Goal: Browse casually

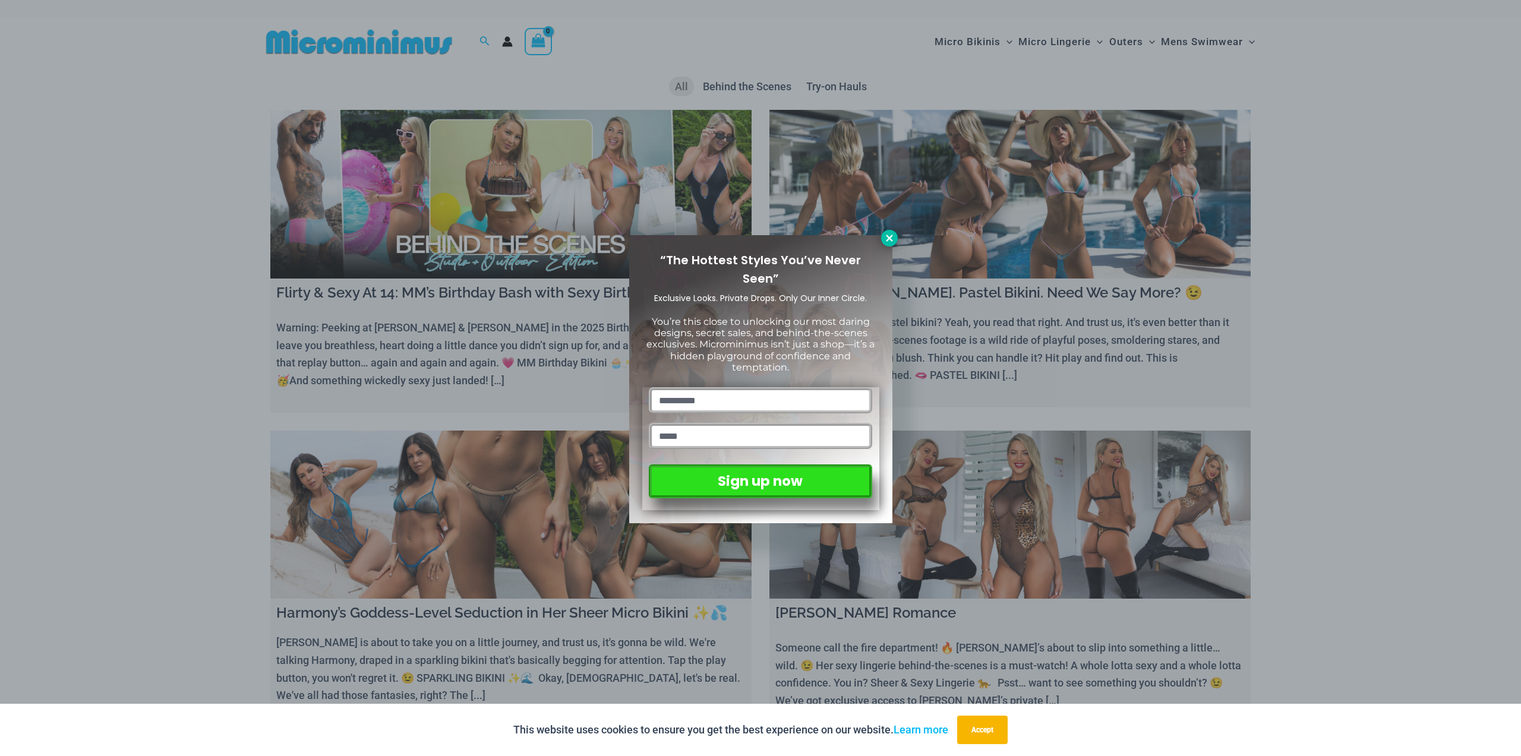
click at [882, 238] on button at bounding box center [889, 238] width 17 height 17
